Goal: Navigation & Orientation: Find specific page/section

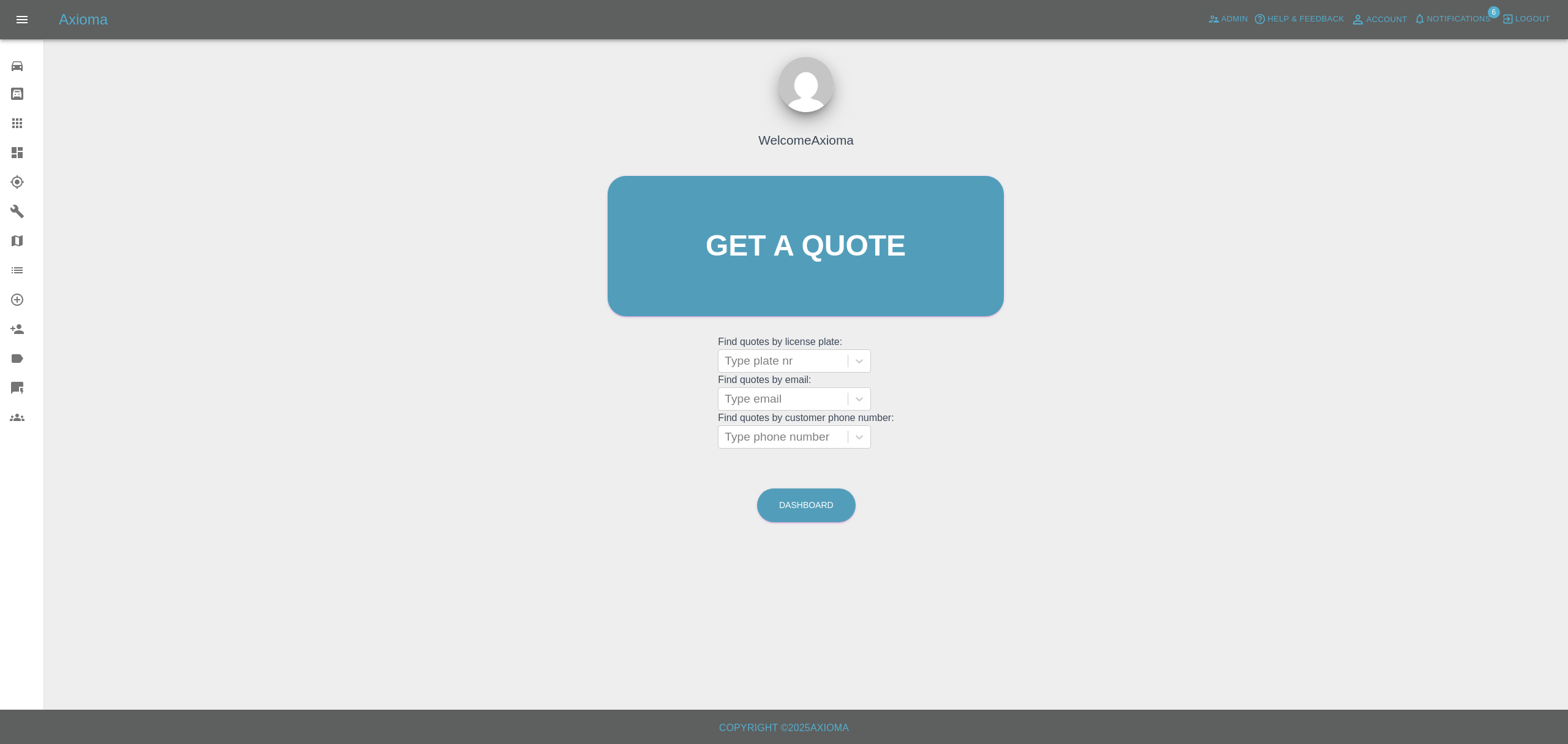
click at [1446, 20] on span "Notifications" at bounding box center [1458, 19] width 64 height 14
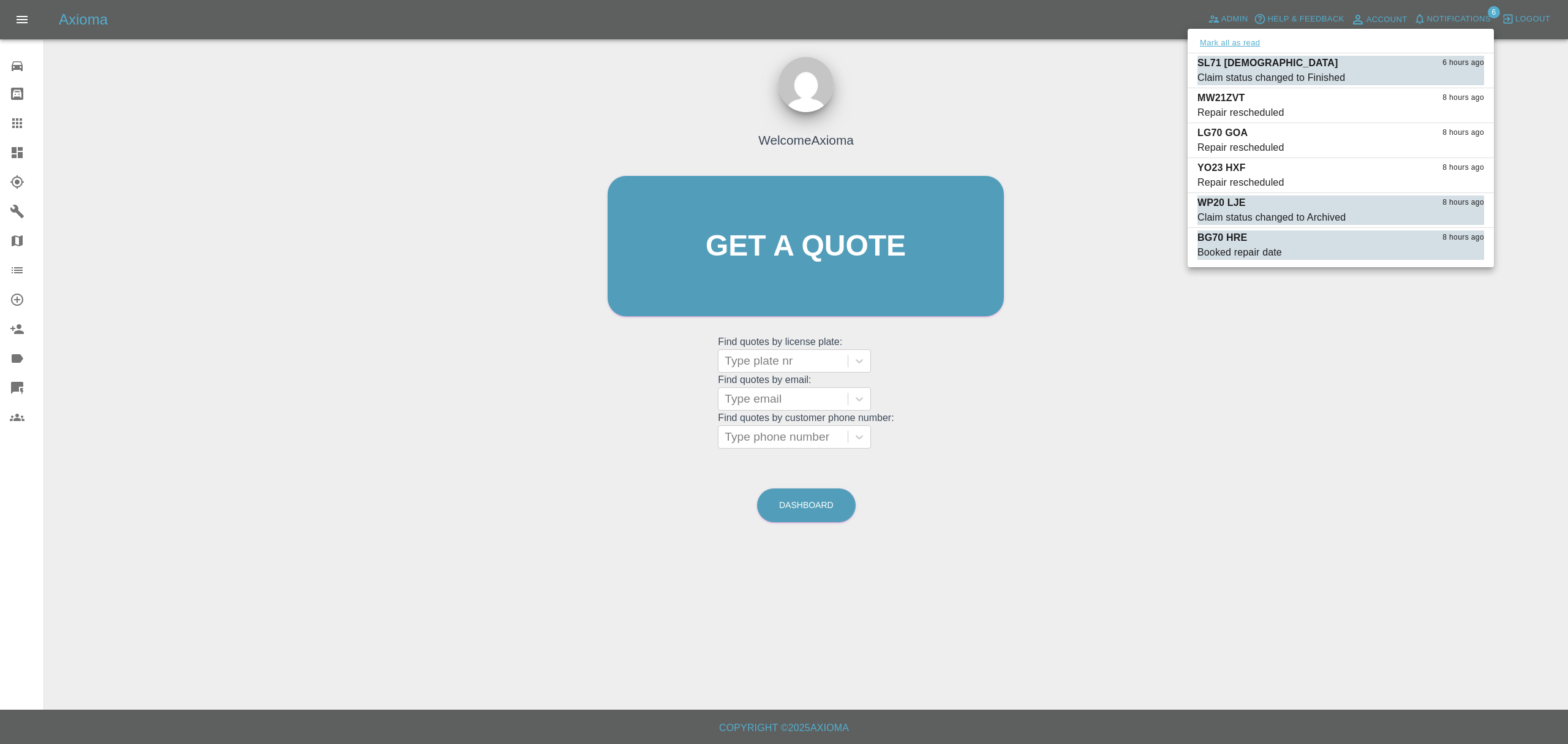
click at [1229, 40] on button "Mark all as read" at bounding box center [1230, 43] width 65 height 14
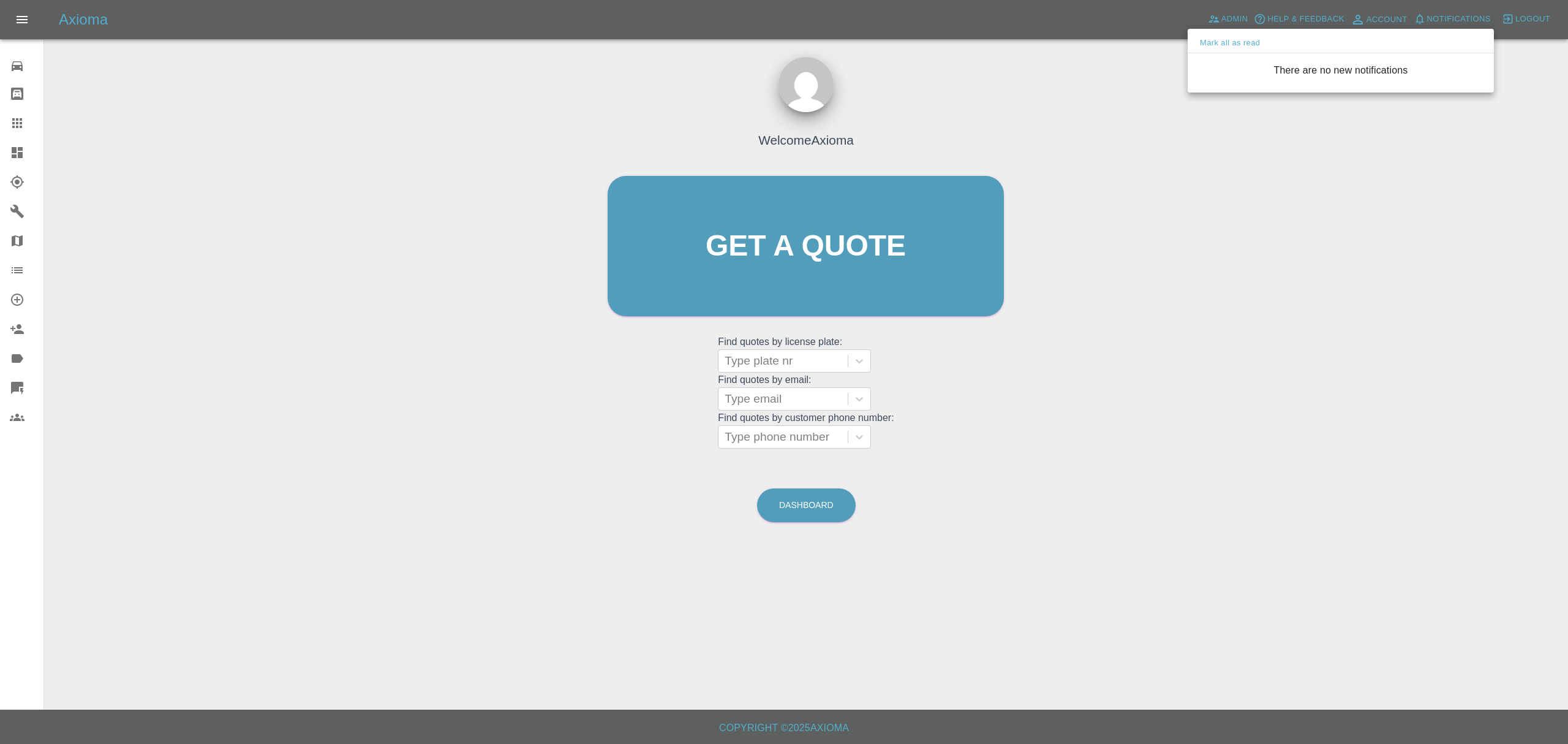
click at [1168, 295] on div at bounding box center [784, 372] width 1568 height 744
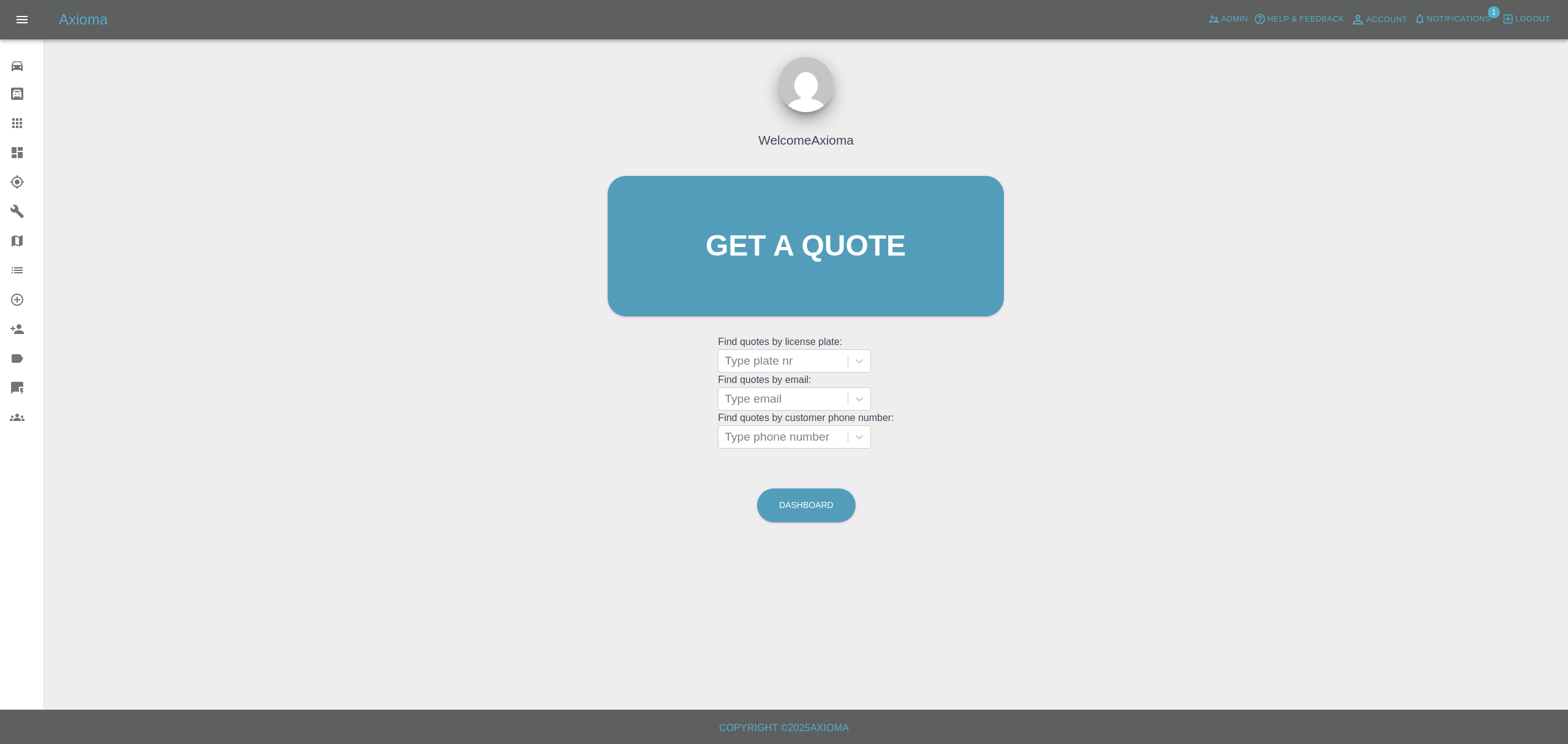
click at [1458, 18] on span "Notifications" at bounding box center [1458, 19] width 64 height 14
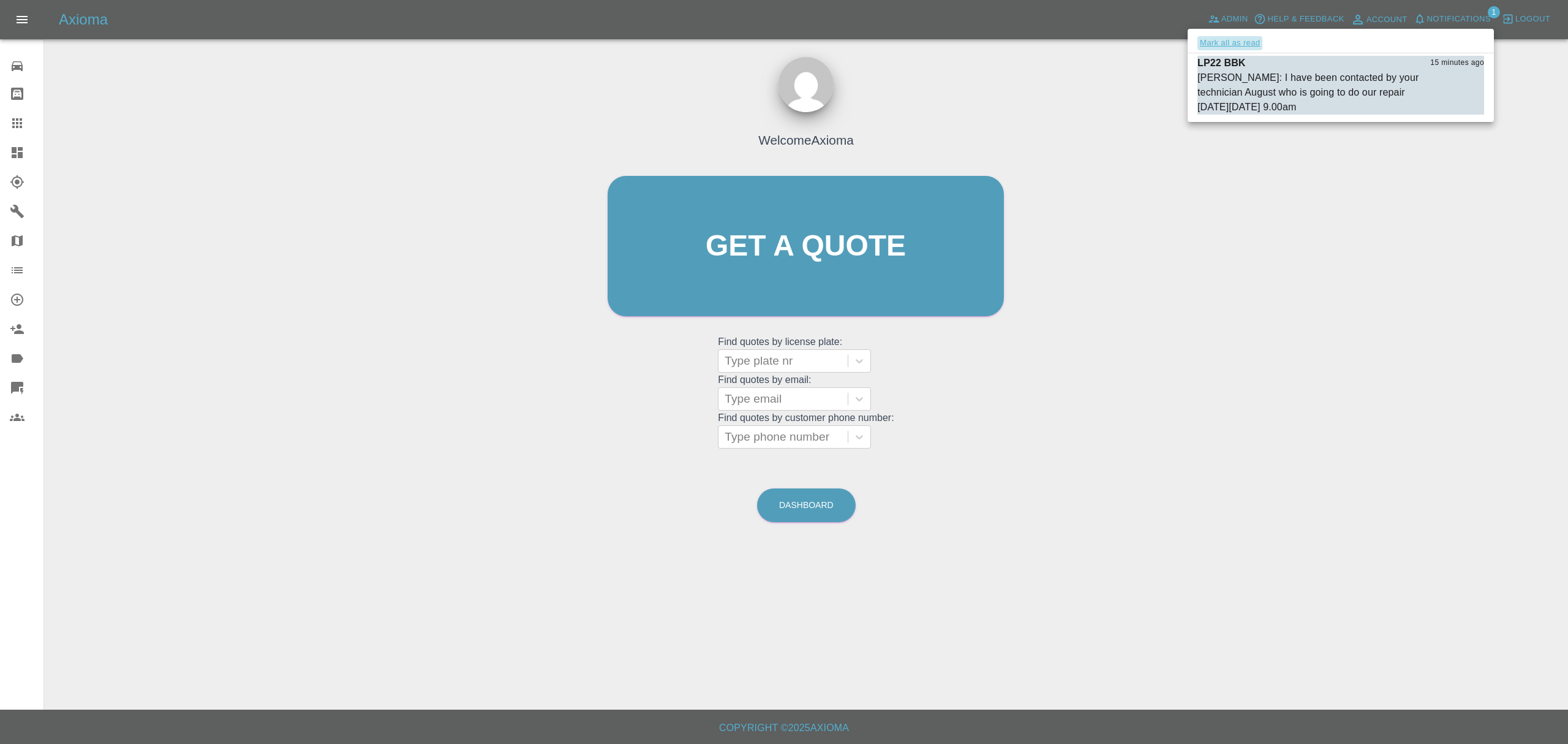
click at [1248, 42] on button "Mark all as read" at bounding box center [1230, 43] width 65 height 14
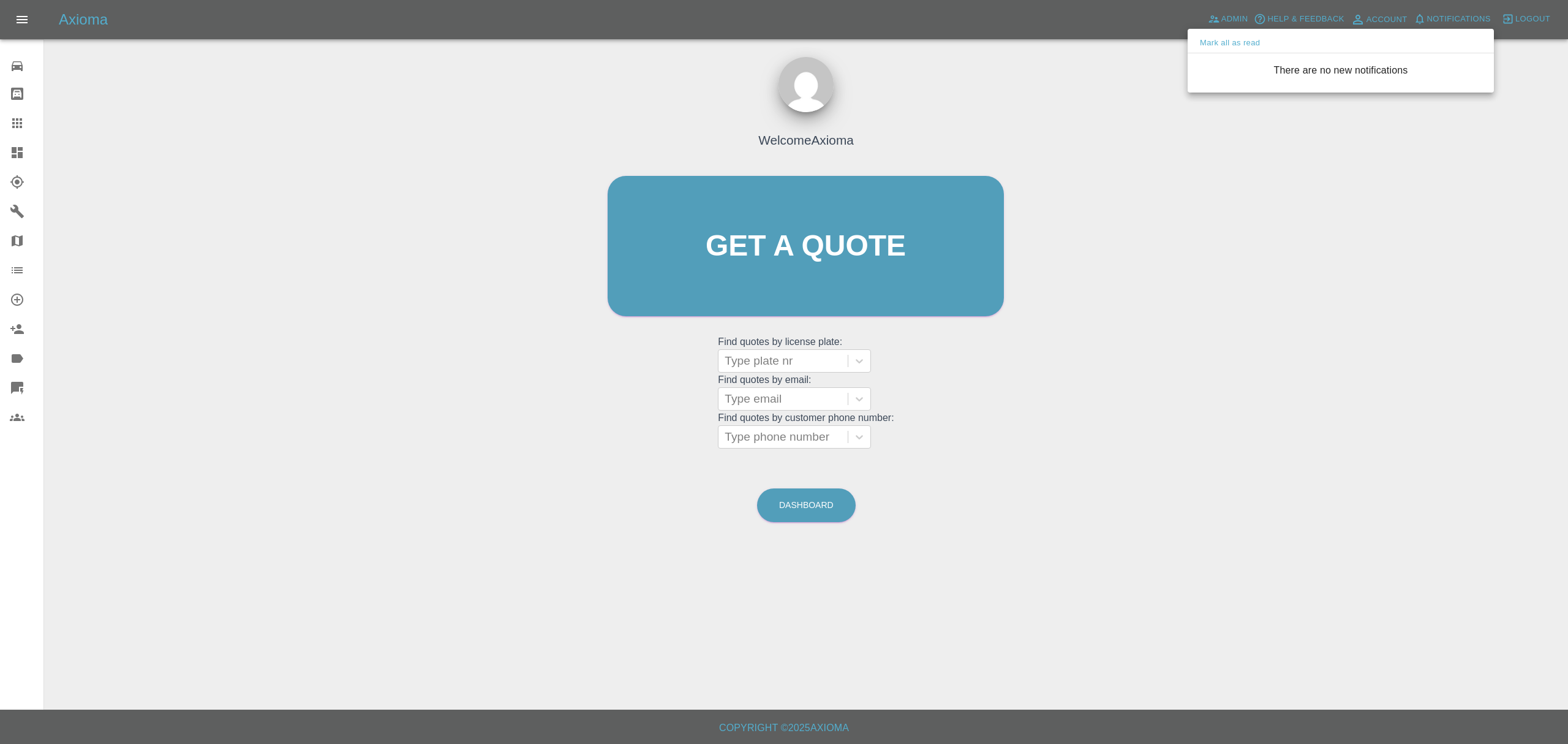
click at [1154, 197] on div at bounding box center [784, 372] width 1568 height 744
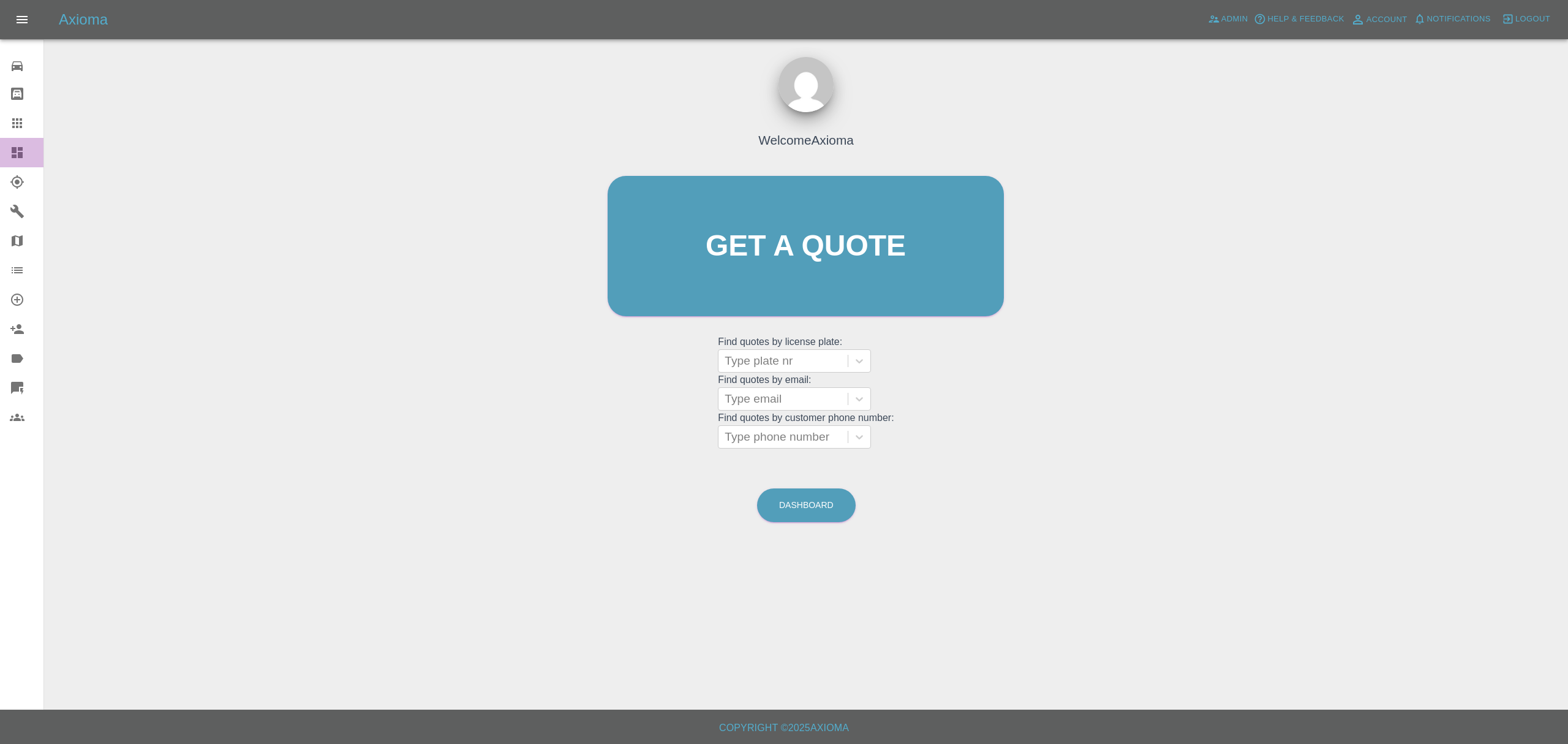
click at [3, 166] on link "Dashboard" at bounding box center [22, 152] width 43 height 29
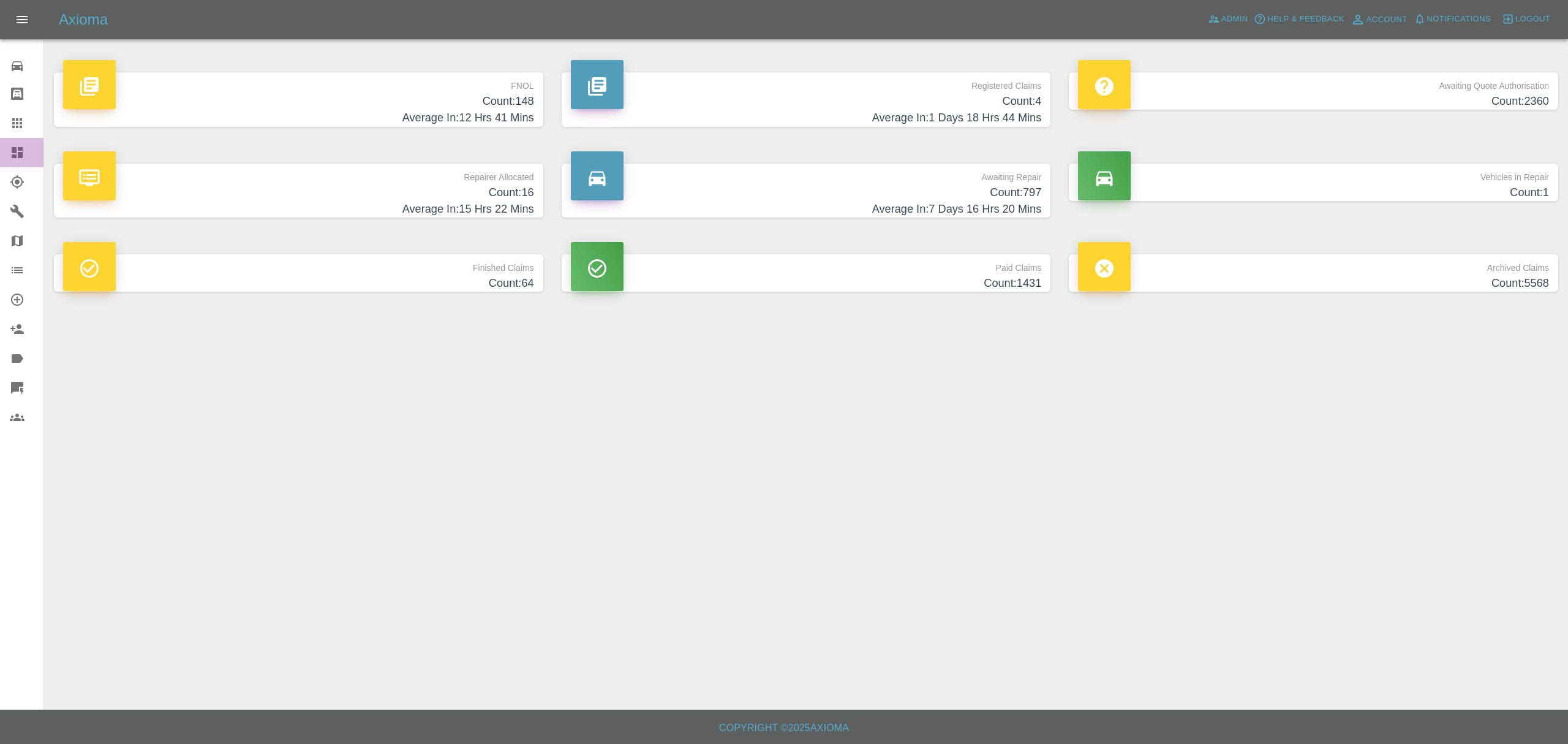
click at [9, 160] on link "Dashboard" at bounding box center [22, 152] width 43 height 29
click at [1468, 21] on span "Notifications" at bounding box center [1458, 19] width 64 height 14
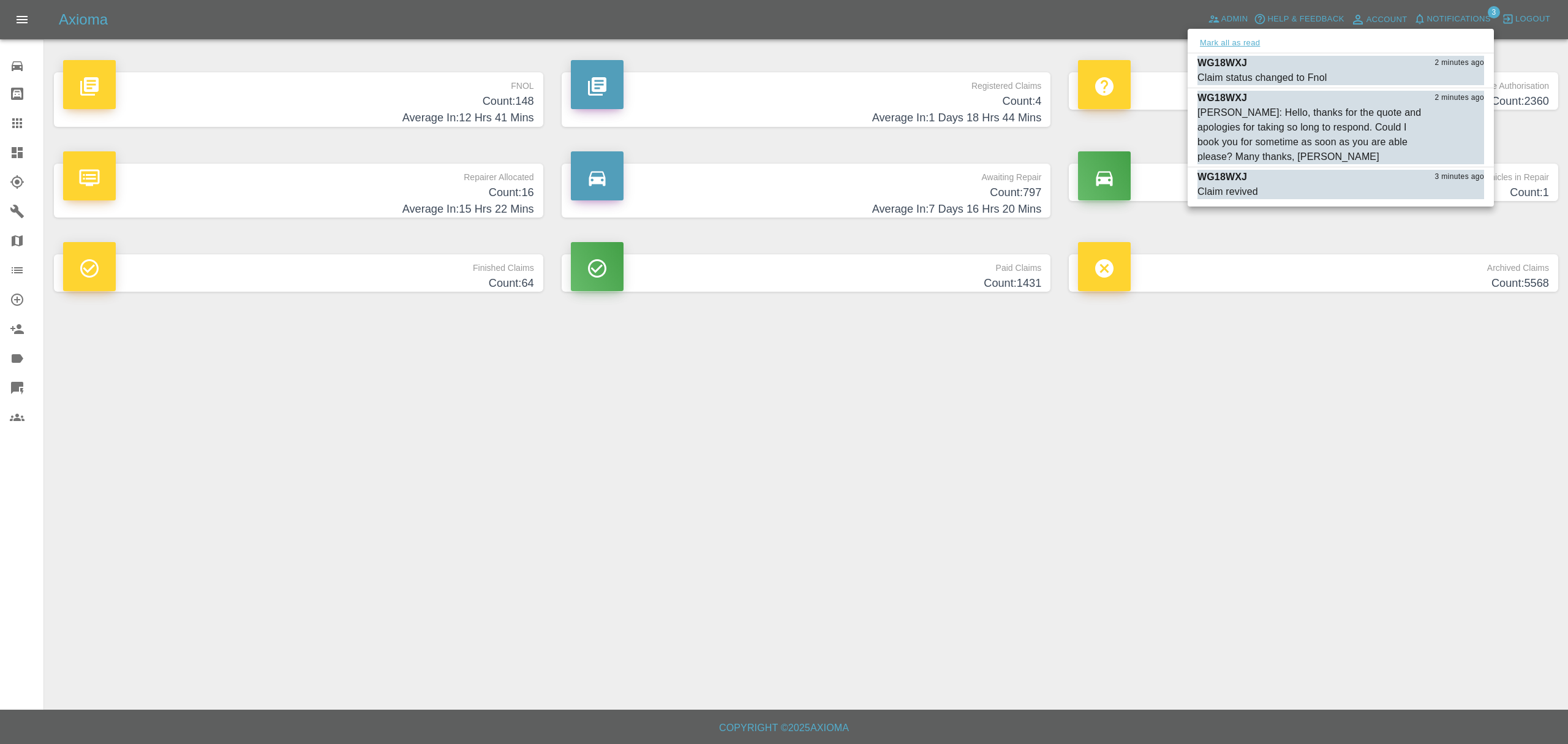
click at [1229, 42] on button "Mark all as read" at bounding box center [1230, 43] width 65 height 14
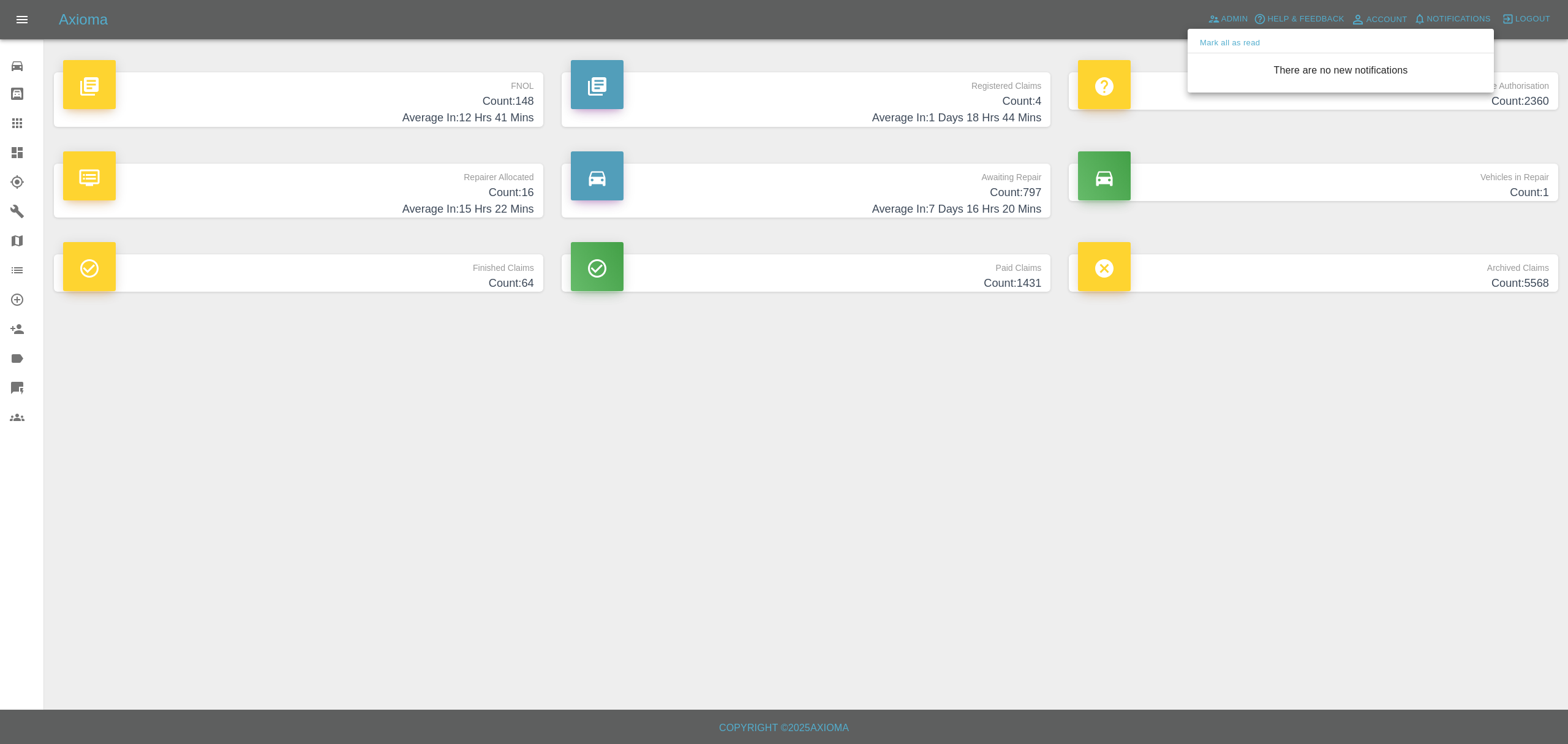
click at [1182, 436] on div at bounding box center [784, 372] width 1568 height 744
